Goal: Transaction & Acquisition: Purchase product/service

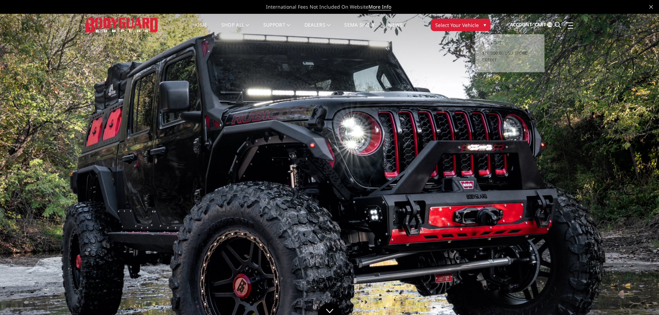
click at [532, 23] on span "Account" at bounding box center [521, 24] width 22 height 6
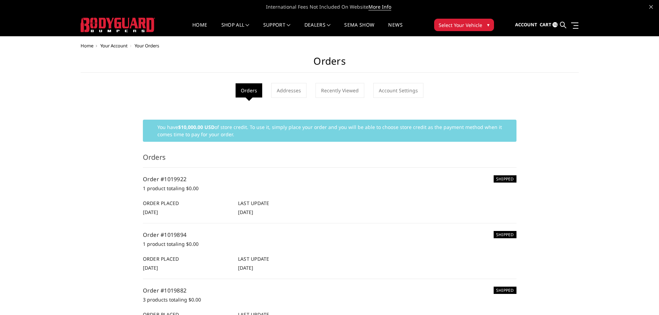
click at [549, 26] on span "Cart" at bounding box center [546, 24] width 12 height 6
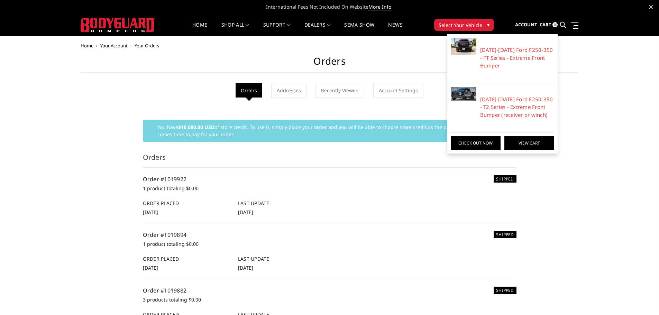
click at [541, 145] on link "View Cart" at bounding box center [530, 143] width 50 height 14
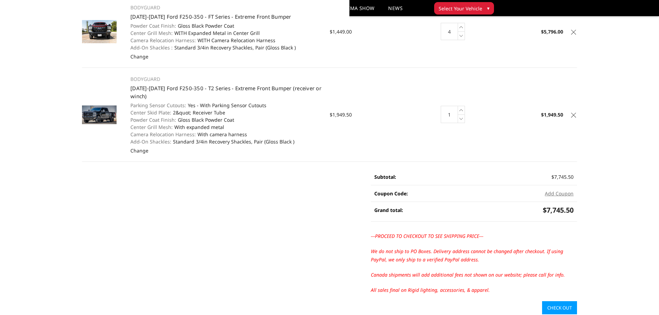
scroll to position [104, 0]
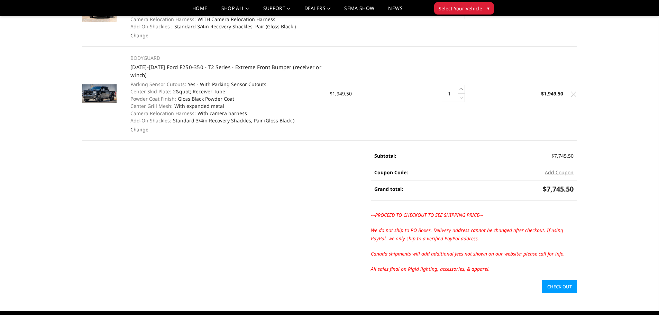
click at [552, 287] on link "Check out" at bounding box center [559, 286] width 35 height 13
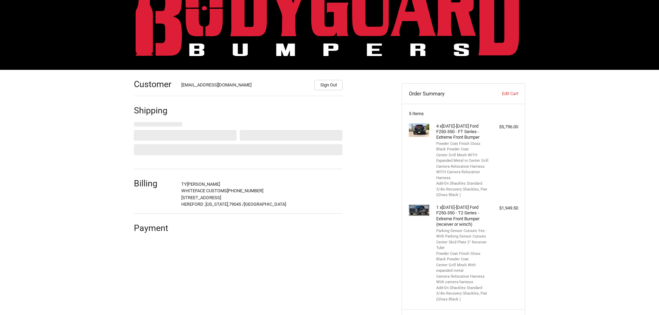
scroll to position [67, 0]
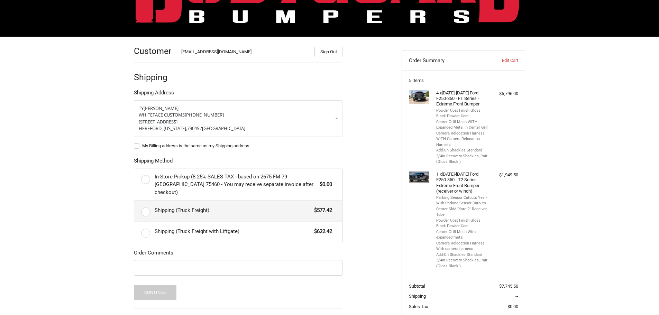
click at [145, 201] on label "Shipping (Truck Freight) $577.42" at bounding box center [238, 211] width 208 height 21
click at [135, 201] on input "Shipping (Truck Freight) $577.42" at bounding box center [134, 201] width 0 height 0
radio input "true"
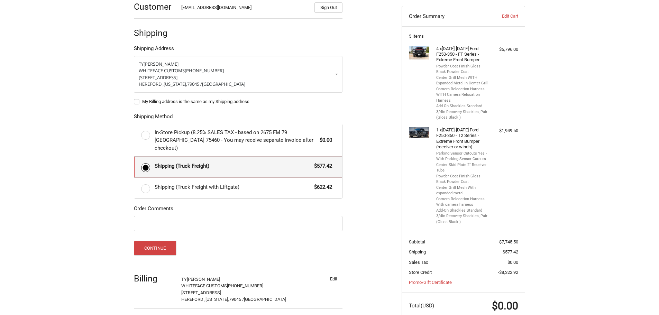
scroll to position [130, 0]
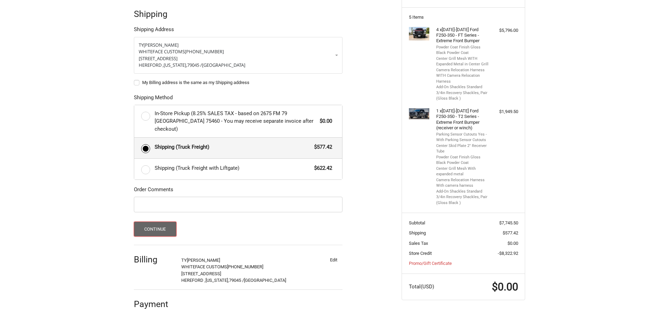
click at [156, 222] on button "Continue" at bounding box center [155, 229] width 43 height 15
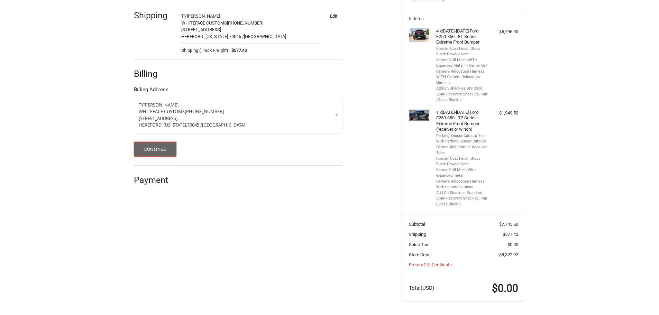
click at [162, 144] on button "Continue" at bounding box center [155, 149] width 43 height 15
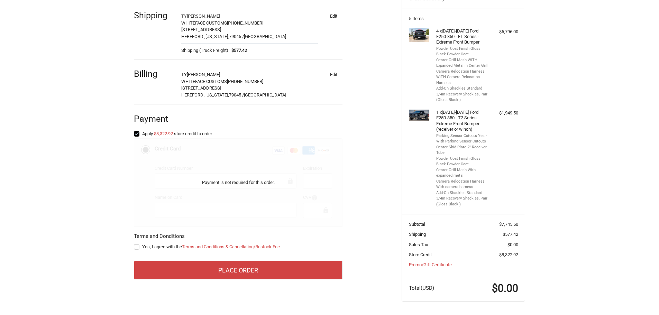
click at [134, 244] on label "Yes, I agree with the Terms and Conditions & Cancellation/Restock Fee" at bounding box center [238, 247] width 209 height 6
click at [134, 244] on input "Yes, I agree with the Terms and Conditions & Cancellation/Restock Fee" at bounding box center [134, 244] width 0 height 0
checkbox input "true"
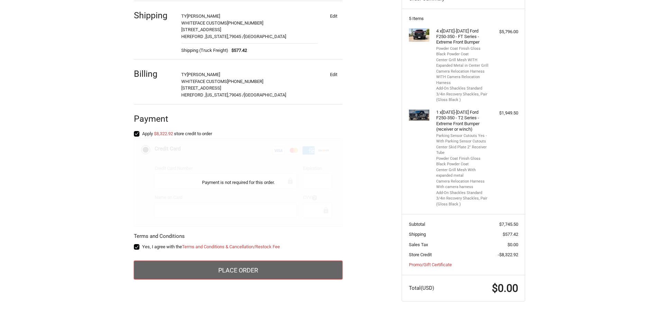
click at [245, 270] on button "Place Order" at bounding box center [238, 270] width 209 height 19
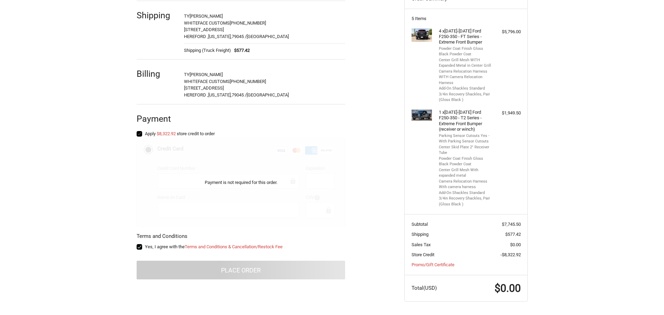
scroll to position [0, 0]
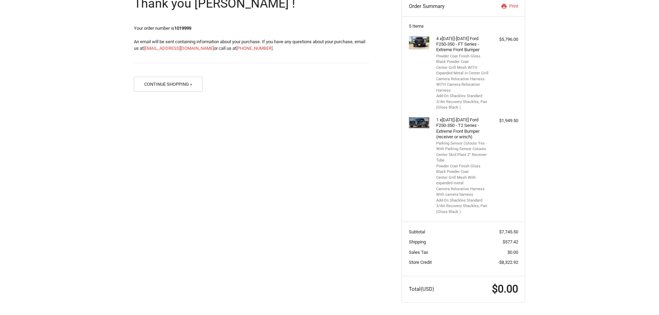
scroll to position [123, 0]
